Goal: Task Accomplishment & Management: Manage account settings

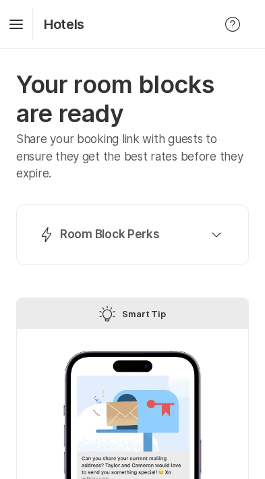
click at [219, 234] on icon "button" at bounding box center [216, 234] width 9 height 5
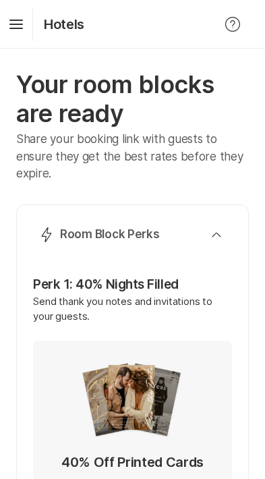
click at [206, 238] on div "Lightning Bolt Room Block Perks" at bounding box center [129, 235] width 183 height 16
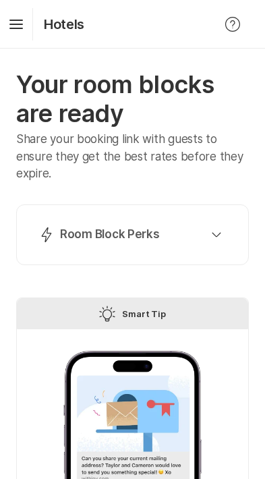
click at [200, 236] on div "Lightning Bolt Room Block Perks" at bounding box center [129, 235] width 183 height 16
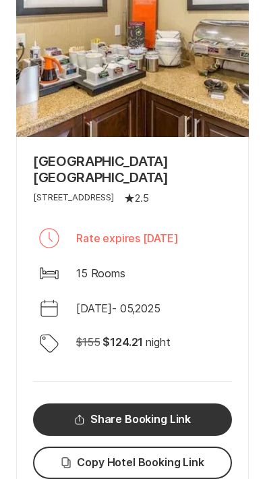
scroll to position [1645, 0]
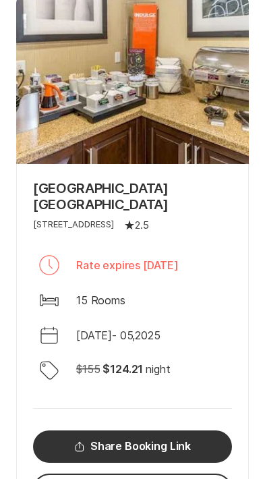
click at [179, 257] on p "Rate expires [DATE]" at bounding box center [127, 265] width 103 height 16
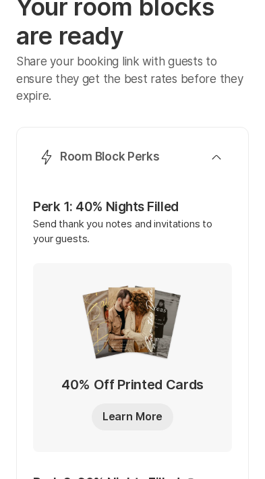
scroll to position [0, 0]
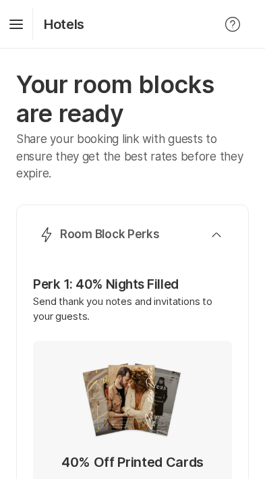
click at [20, 23] on icon "Hamburger" at bounding box center [16, 24] width 22 height 22
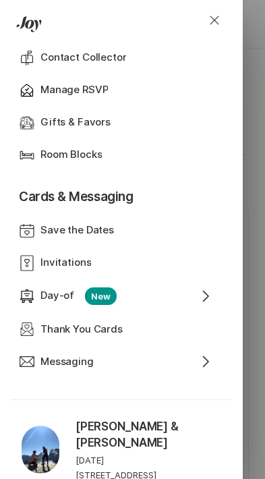
scroll to position [479, 0]
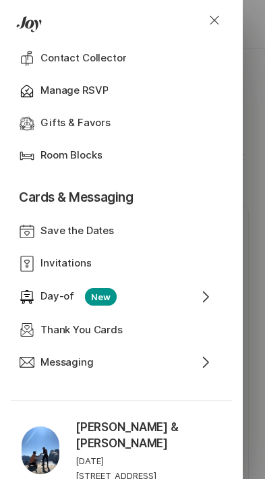
click at [89, 144] on div "Bed Room Blocks" at bounding box center [116, 156] width 194 height 32
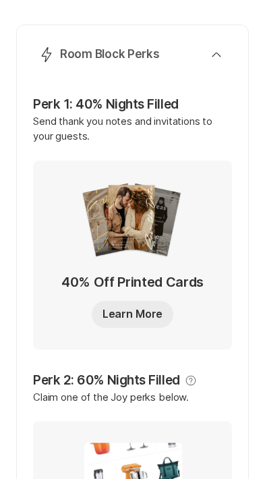
scroll to position [0, 0]
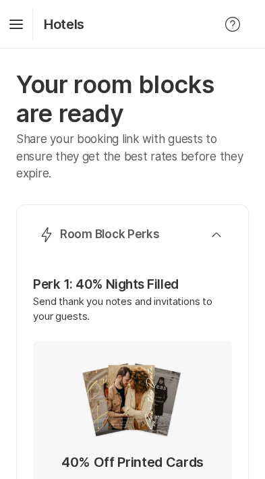
click at [20, 22] on icon "Hamburger" at bounding box center [16, 24] width 22 height 22
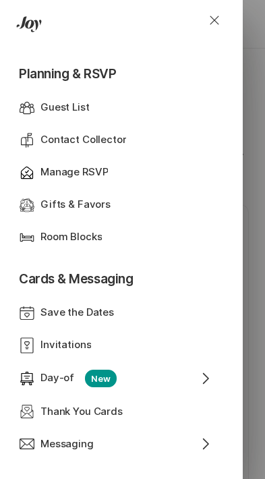
scroll to position [407, 0]
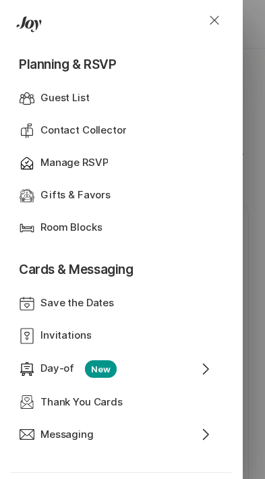
click at [83, 225] on p "Room Blocks" at bounding box center [70, 228] width 61 height 16
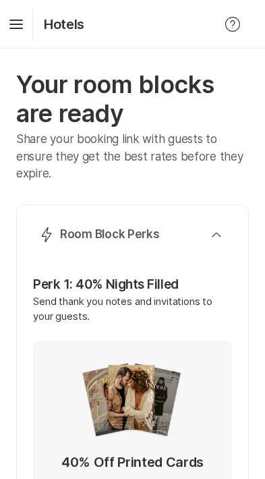
click at [211, 229] on div "Lightning Bolt Room Block Perks" at bounding box center [129, 235] width 183 height 16
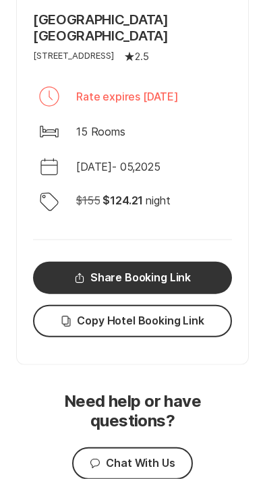
scroll to position [853, 0]
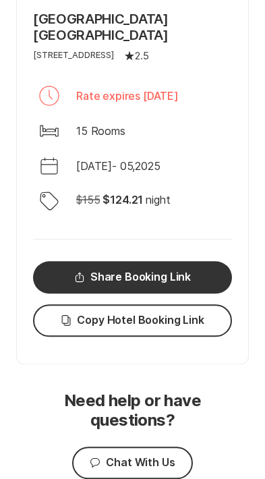
click at [217, 119] on div "Bed 15 Rooms" at bounding box center [132, 131] width 199 height 32
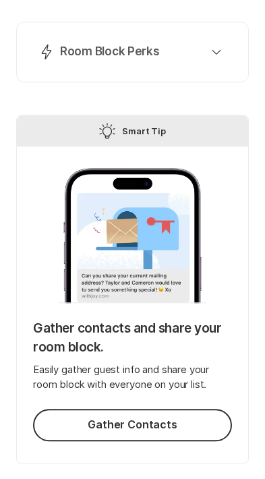
scroll to position [0, 0]
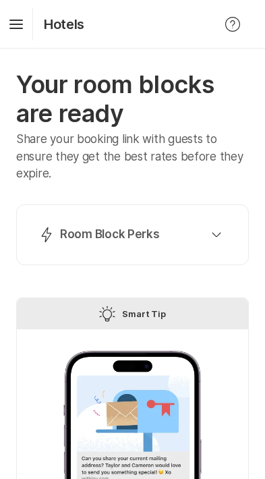
click at [240, 20] on icon "Help" at bounding box center [233, 24] width 16 height 16
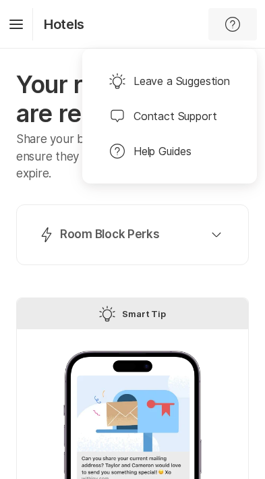
click at [211, 224] on button "Lightning Bolt Room Block Perks" at bounding box center [132, 234] width 199 height 27
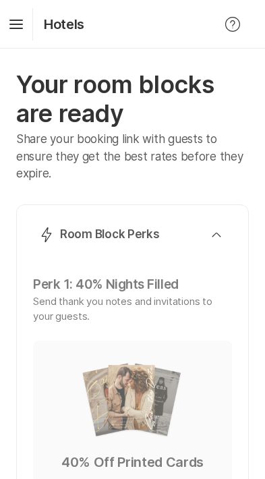
click at [20, 24] on icon at bounding box center [15, 22] width 13 height 5
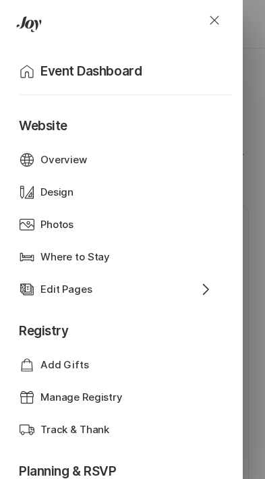
click at [92, 261] on p "Where to Stay" at bounding box center [75, 258] width 70 height 16
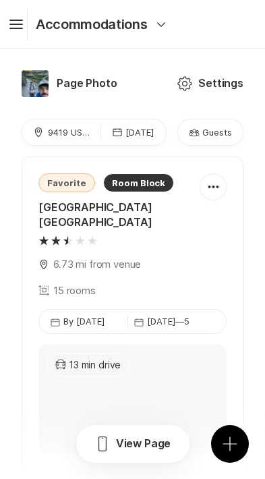
click at [181, 82] on icon "Settings" at bounding box center [185, 84] width 16 height 16
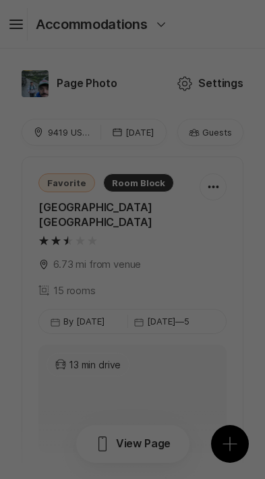
scroll to position [3756, 0]
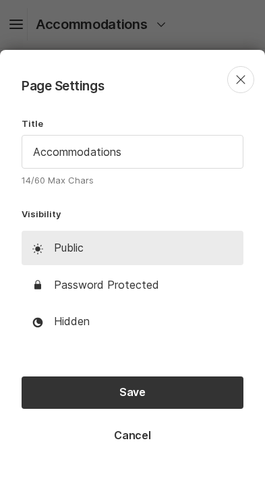
click at [231, 90] on button "Close" at bounding box center [240, 79] width 27 height 27
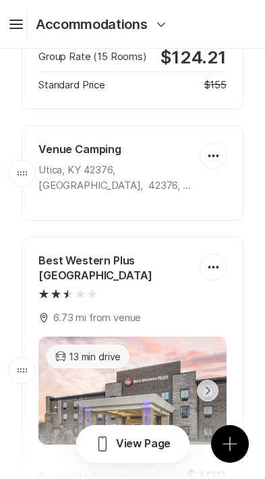
scroll to position [438, 0]
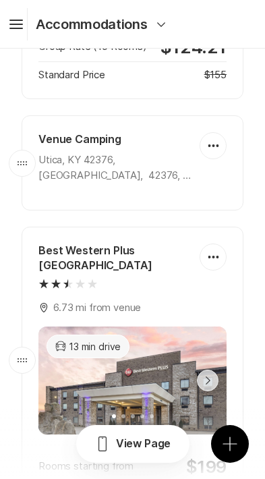
click at [235, 446] on icon "Add" at bounding box center [230, 444] width 16 height 16
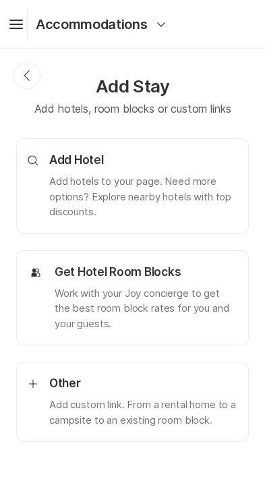
click at [113, 312] on p "Work with your Joy concierge to get the best room block rates for you and your …" at bounding box center [146, 309] width 183 height 46
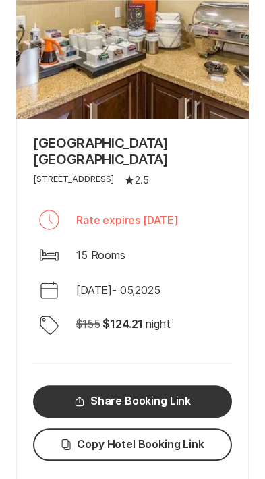
scroll to position [731, 0]
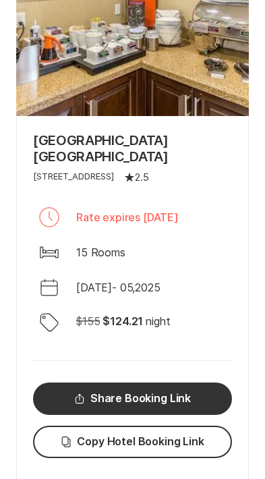
click at [171, 271] on div "Calendar Oct 03 - 05 , 2025" at bounding box center [132, 287] width 199 height 32
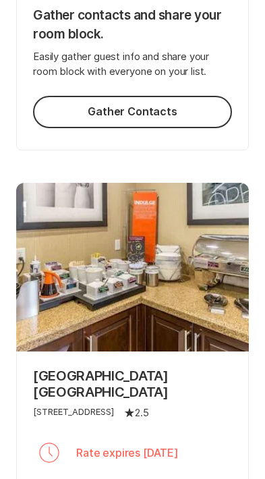
scroll to position [497, 0]
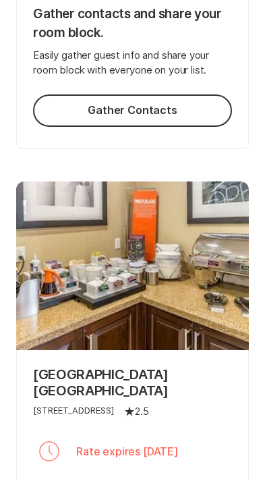
click at [153, 366] on p "[GEOGRAPHIC_DATA] [GEOGRAPHIC_DATA]" at bounding box center [132, 382] width 199 height 32
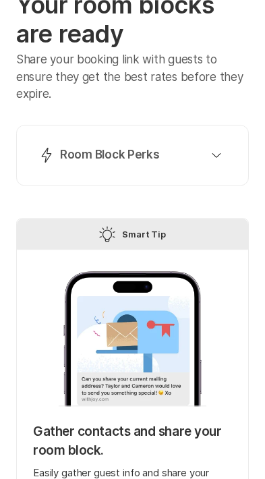
scroll to position [0, 0]
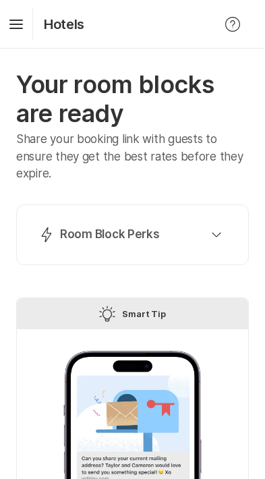
click at [149, 397] on div at bounding box center [133, 418] width 148 height 135
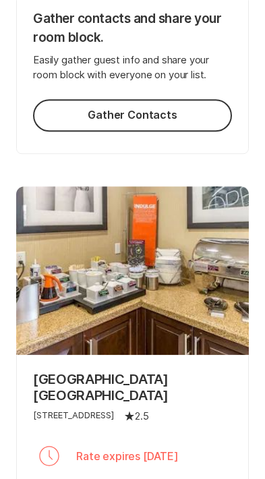
scroll to position [495, 0]
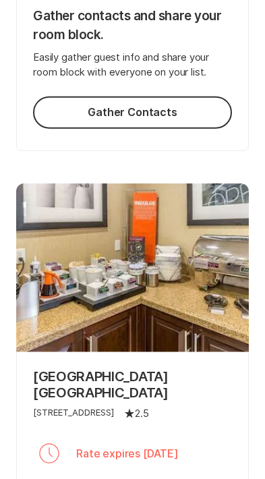
click at [130, 370] on p "[GEOGRAPHIC_DATA] [GEOGRAPHIC_DATA]" at bounding box center [132, 384] width 199 height 32
click at [96, 445] on p "Rate expires [DATE]" at bounding box center [127, 453] width 103 height 16
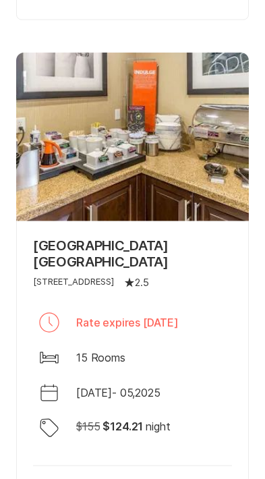
click at [170, 424] on div "Clock Rate expires September 03, 2025 Bed 15 Rooms Calendar Oct 03 - 05 , 2025 …" at bounding box center [132, 377] width 199 height 143
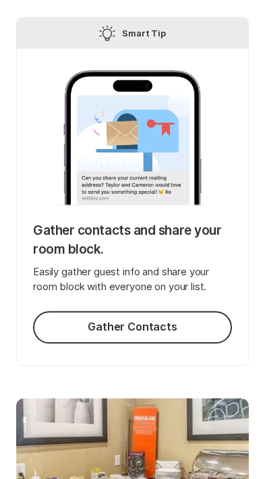
scroll to position [0, 0]
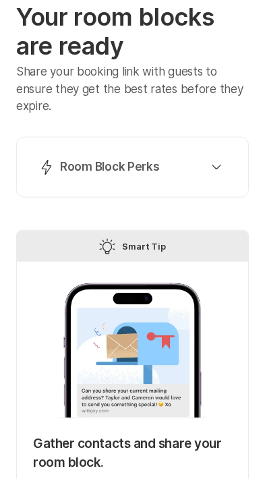
scroll to position [63, 0]
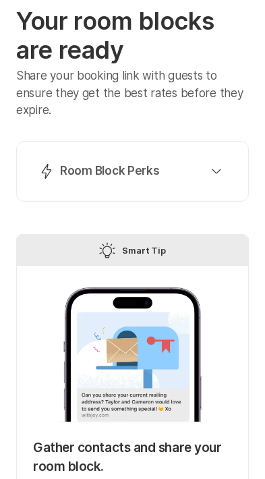
click at [200, 165] on div "Lightning Bolt Room Block Perks" at bounding box center [129, 171] width 183 height 16
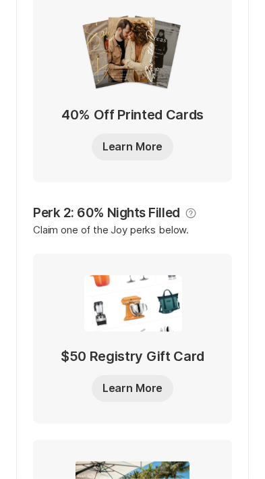
scroll to position [353, 0]
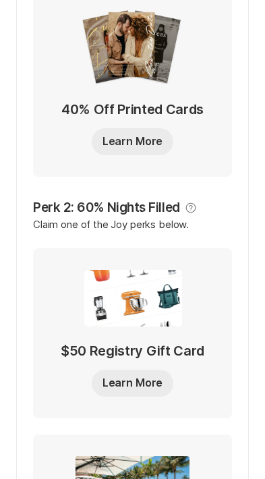
click at [132, 382] on button "Learn More" at bounding box center [133, 383] width 82 height 27
